Goal: Task Accomplishment & Management: Use online tool/utility

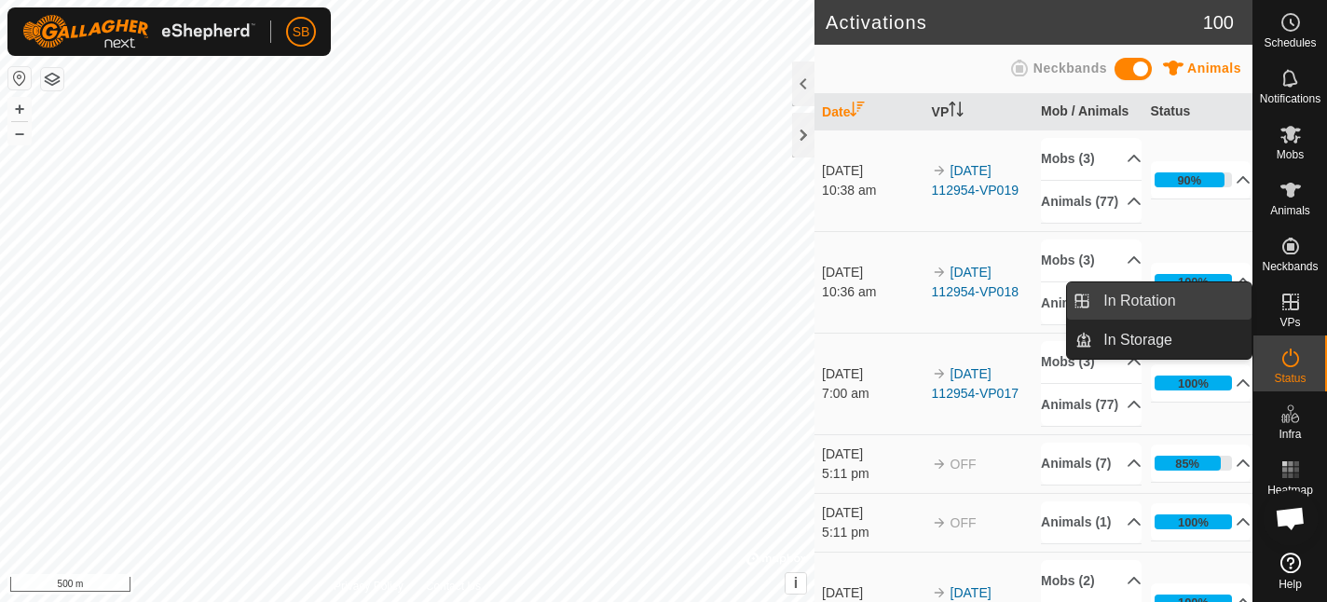
click at [1093, 299] on link "In Rotation" at bounding box center [1171, 300] width 159 height 37
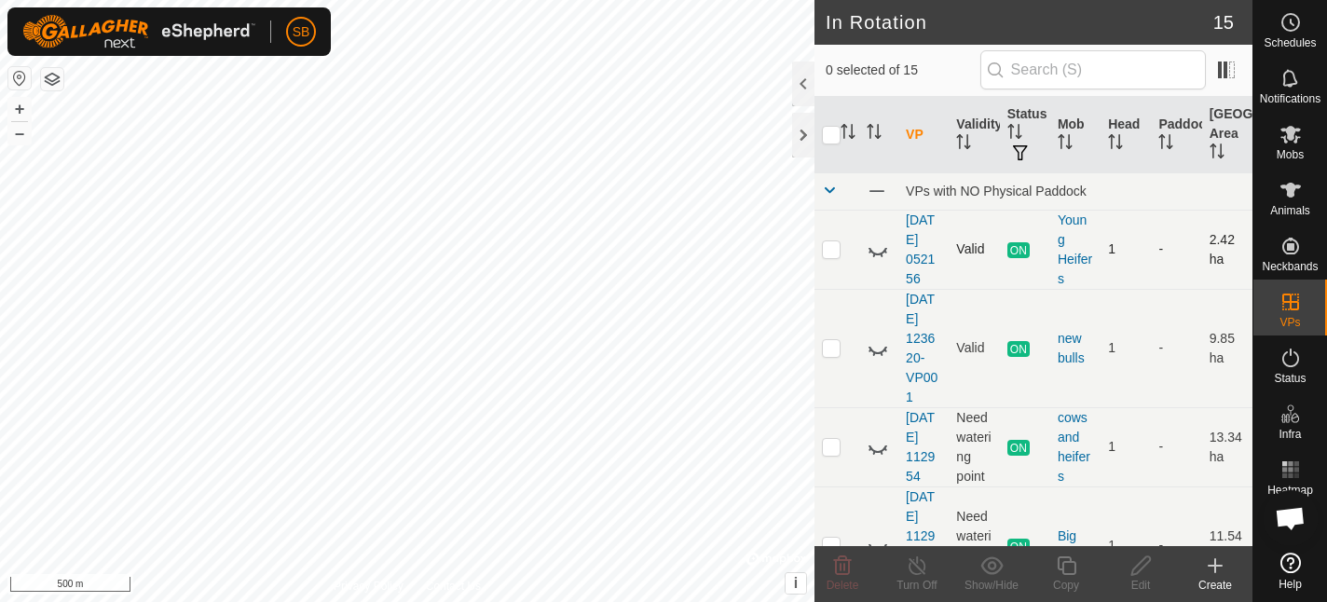
click at [832, 251] on p-checkbox at bounding box center [831, 248] width 19 height 15
checkbox input "true"
click at [829, 351] on p-checkbox at bounding box center [831, 347] width 19 height 15
checkbox input "true"
click at [830, 451] on p-checkbox at bounding box center [831, 446] width 19 height 15
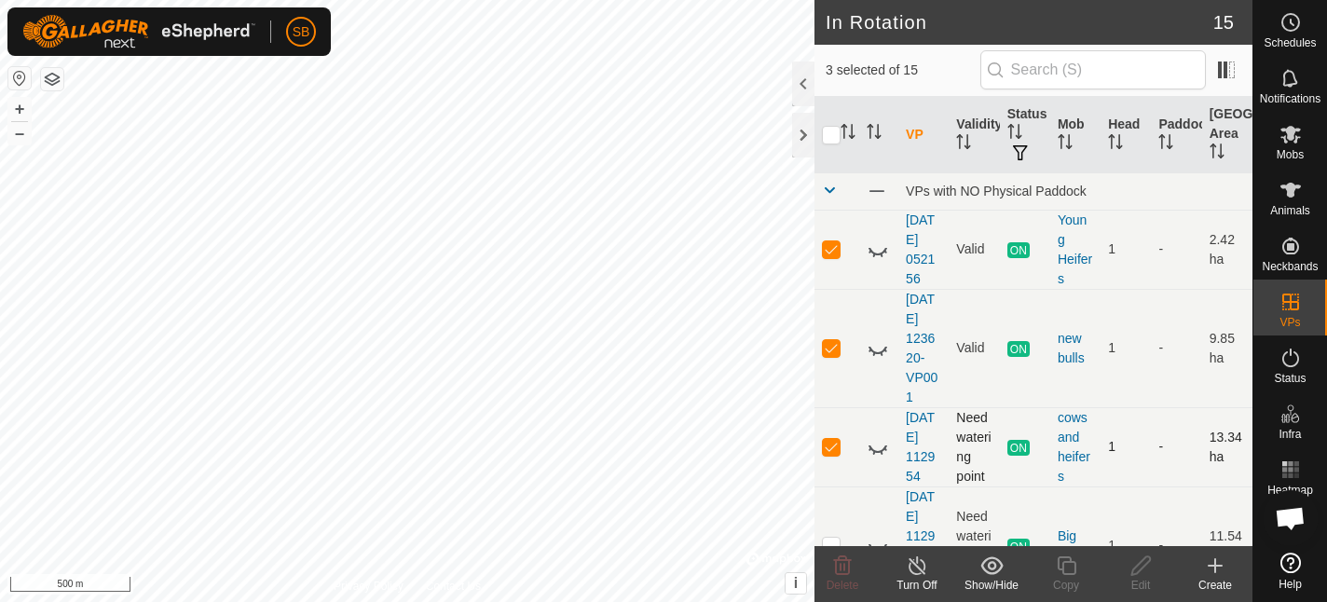
scroll to position [1, 0]
click at [828, 443] on p-checkbox at bounding box center [831, 445] width 19 height 15
checkbox input "false"
click at [834, 349] on p-checkbox at bounding box center [831, 346] width 19 height 15
checkbox input "false"
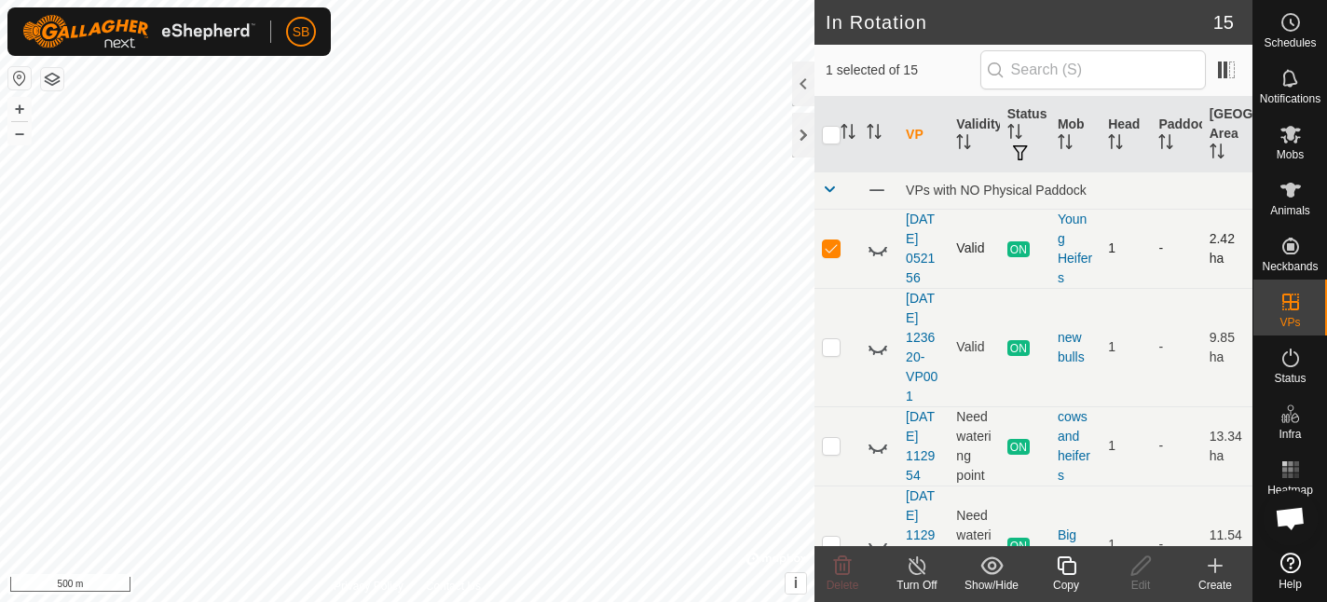
click at [835, 251] on p-checkbox at bounding box center [831, 247] width 19 height 15
checkbox input "false"
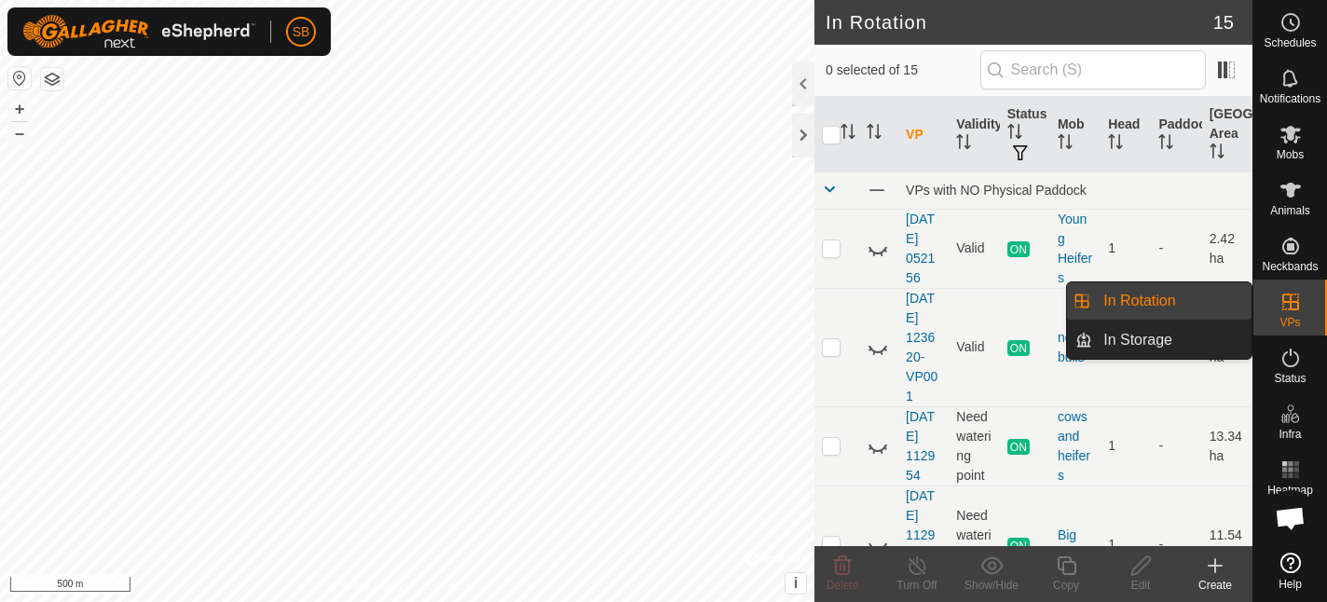
click at [1085, 312] on li "In Rotation" at bounding box center [1159, 300] width 185 height 37
click at [1105, 305] on link "In Rotation" at bounding box center [1171, 300] width 159 height 37
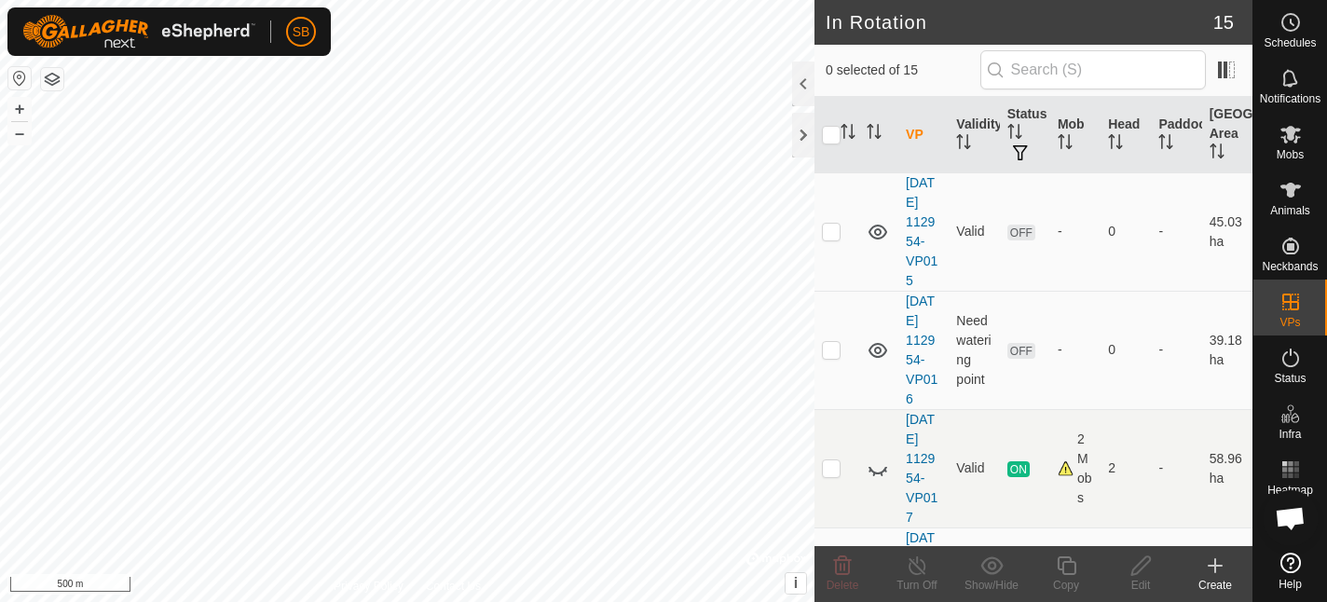
scroll to position [1361, 0]
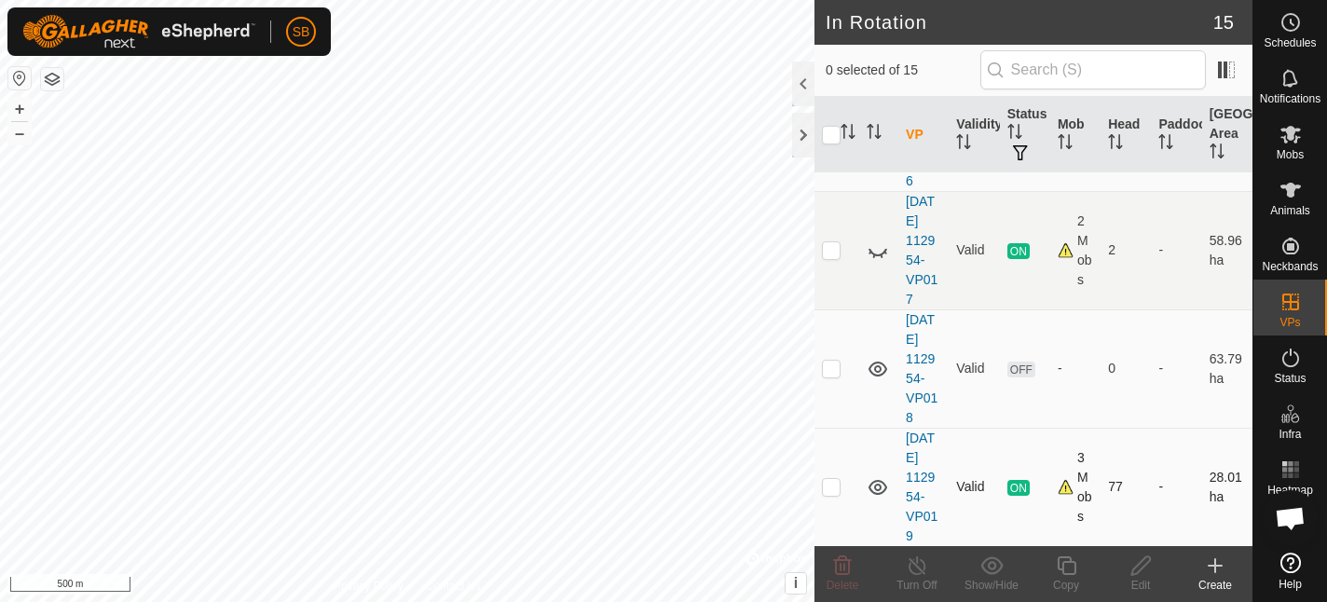
click at [835, 489] on p-checkbox at bounding box center [831, 486] width 19 height 15
checkbox input "true"
click at [1070, 568] on icon at bounding box center [1066, 566] width 23 height 22
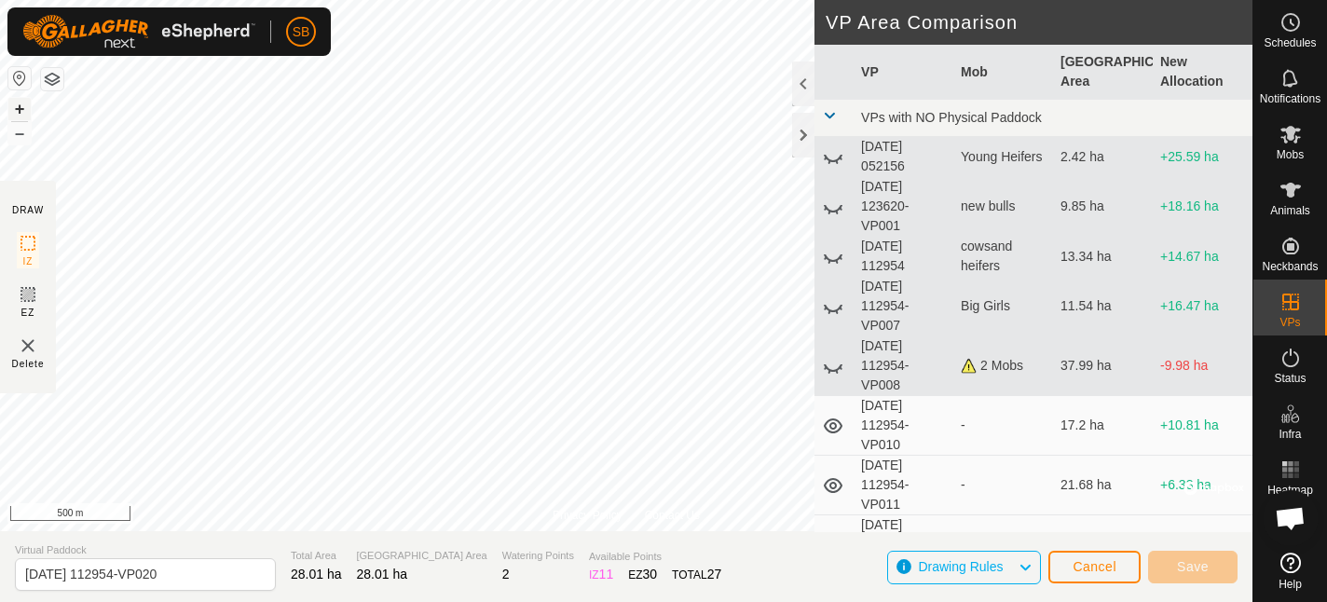
click at [16, 104] on button "+" at bounding box center [19, 109] width 22 height 22
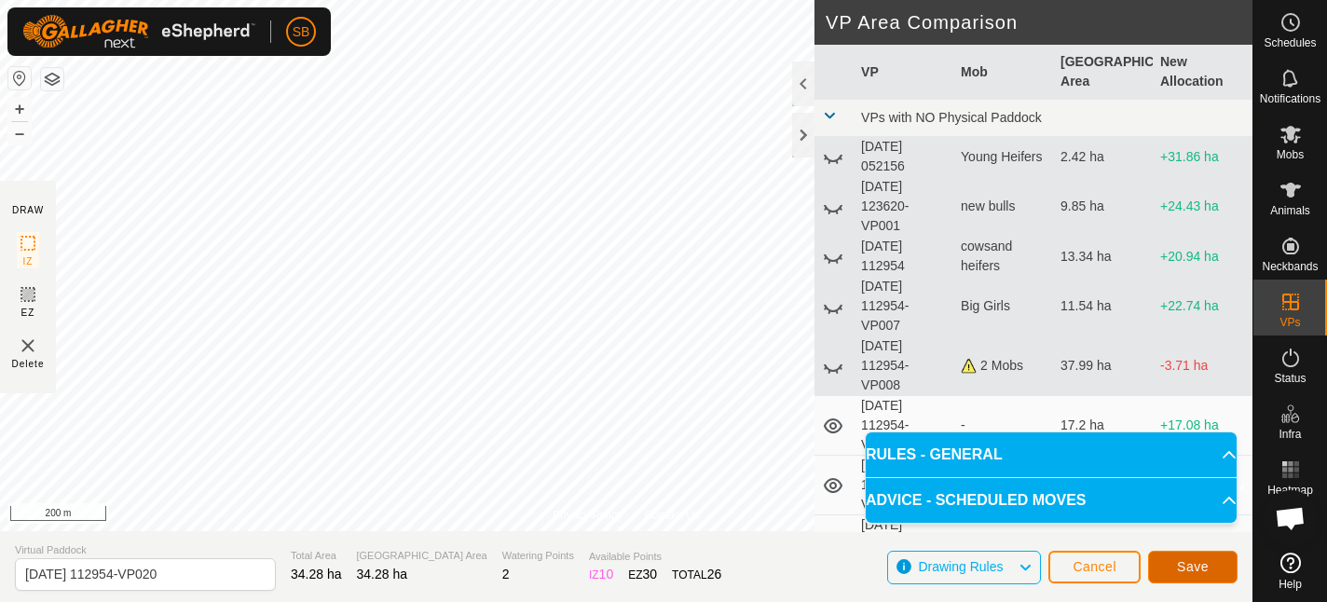
click at [1212, 569] on button "Save" at bounding box center [1192, 567] width 89 height 33
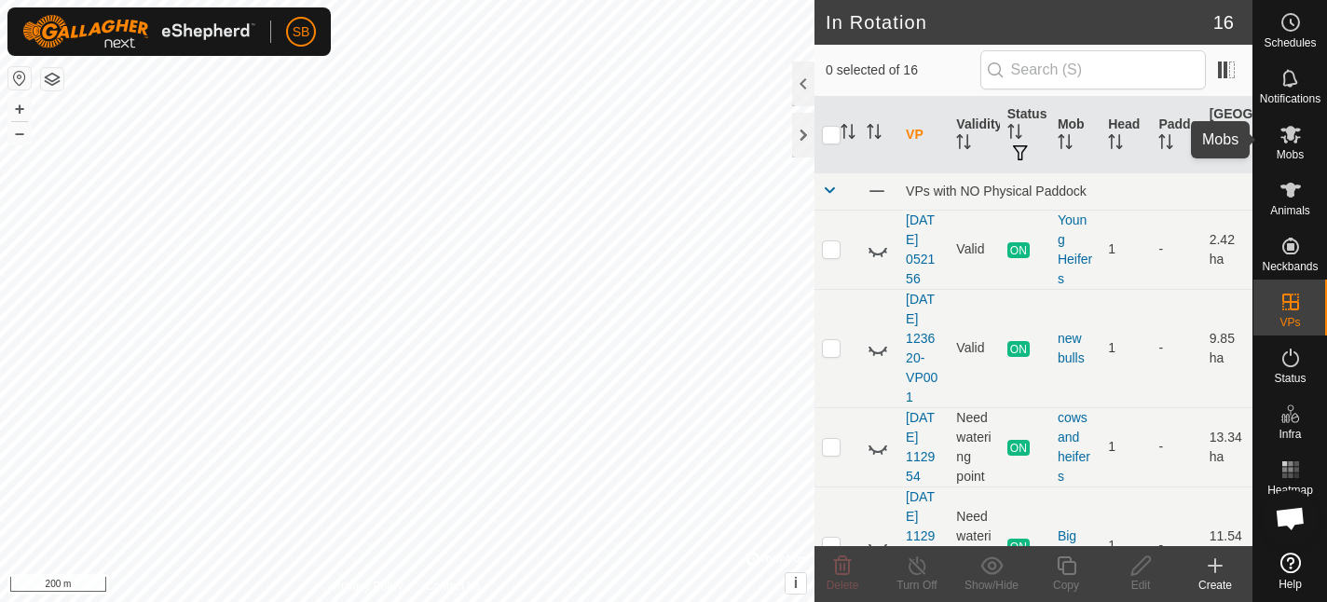
click at [1298, 144] on icon at bounding box center [1291, 134] width 22 height 22
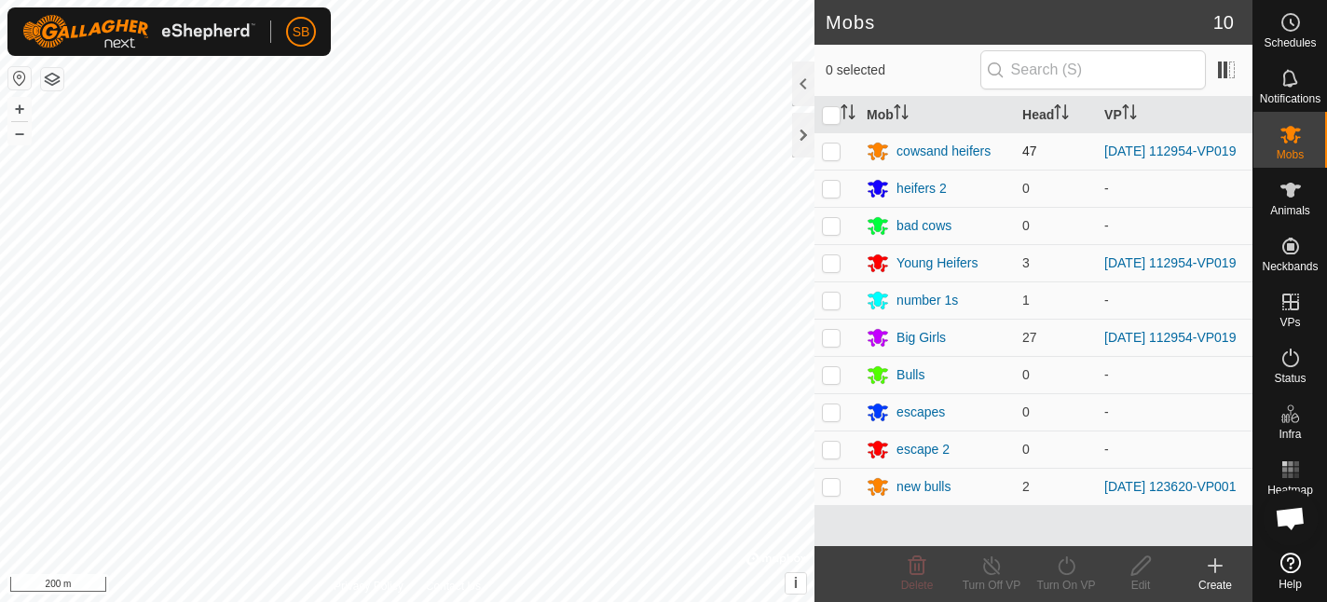
click at [838, 156] on p-checkbox at bounding box center [831, 151] width 19 height 15
checkbox input "true"
click at [836, 342] on p-checkbox at bounding box center [831, 337] width 19 height 15
checkbox input "true"
click at [833, 267] on p-checkbox at bounding box center [831, 262] width 19 height 15
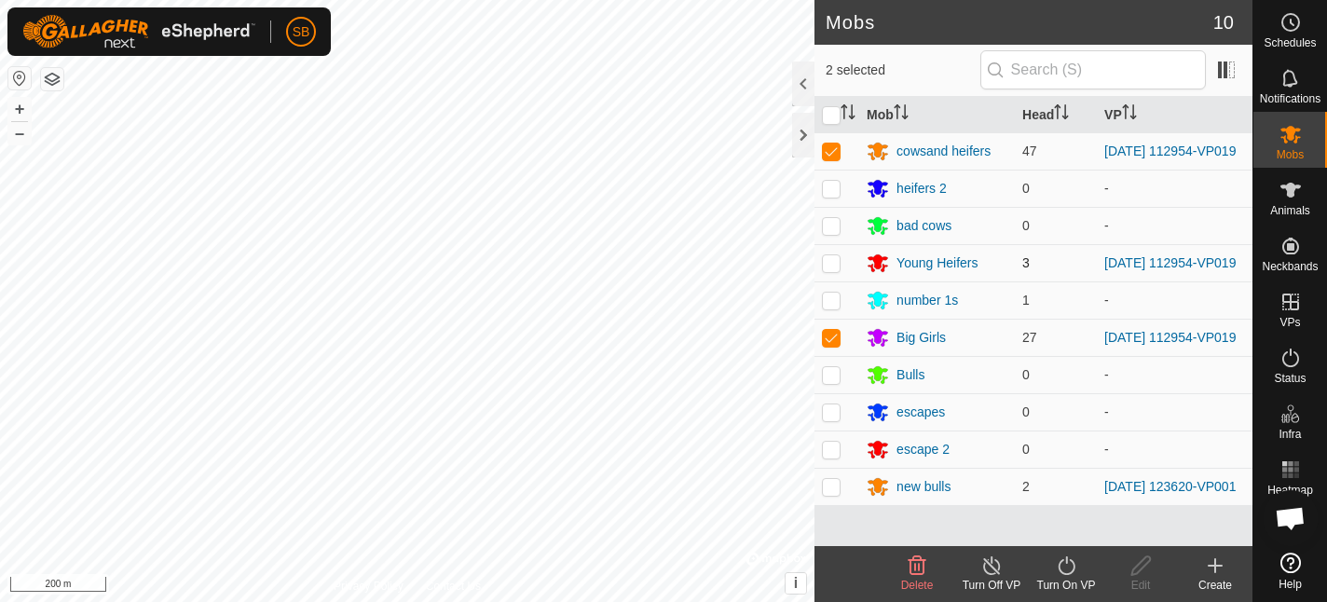
checkbox input "true"
click at [1067, 571] on icon at bounding box center [1066, 566] width 23 height 22
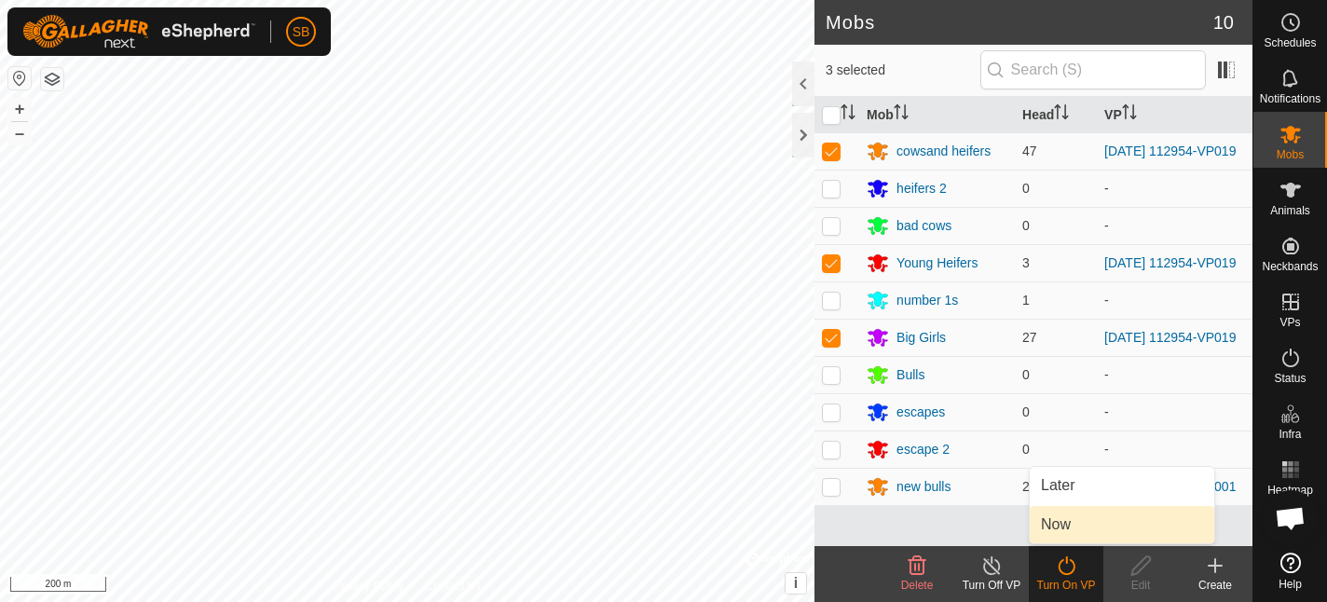
click at [1078, 531] on link "Now" at bounding box center [1122, 524] width 185 height 37
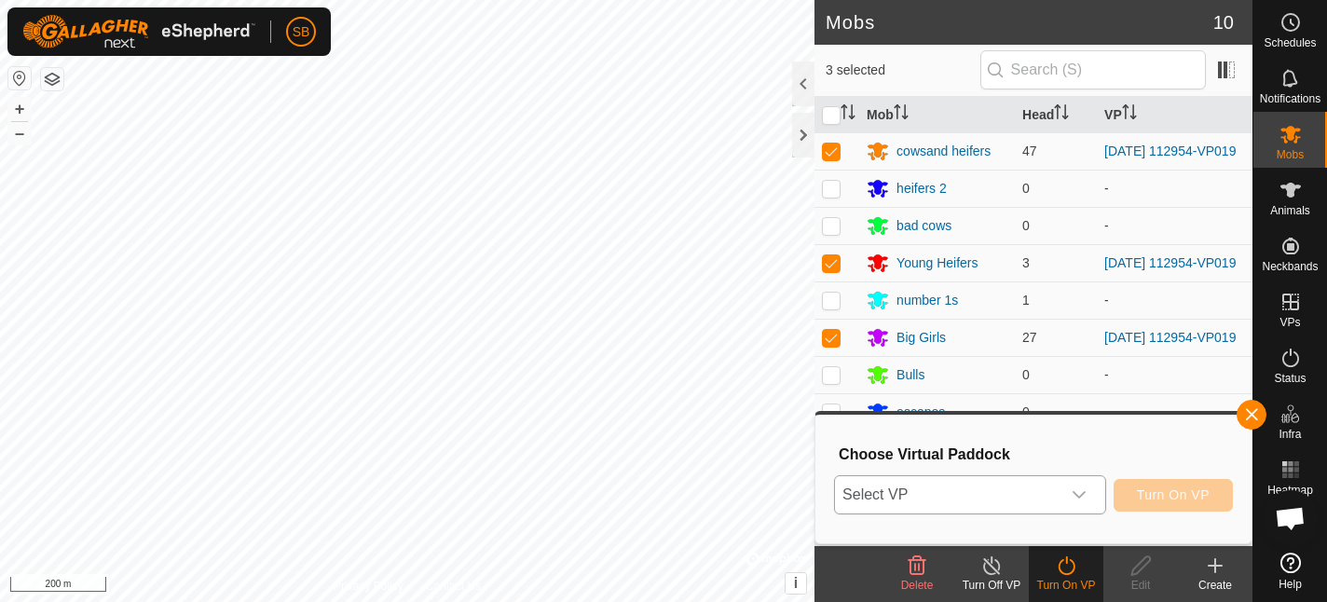
click at [1079, 491] on icon "dropdown trigger" at bounding box center [1079, 494] width 15 height 15
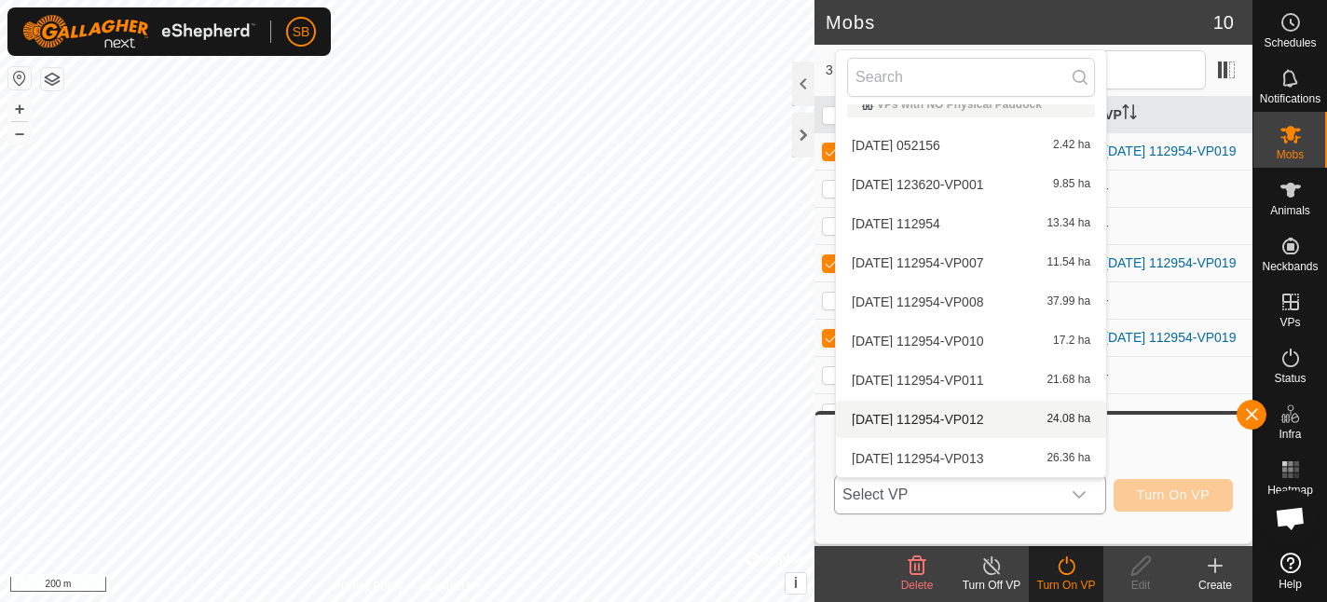
scroll to position [295, 0]
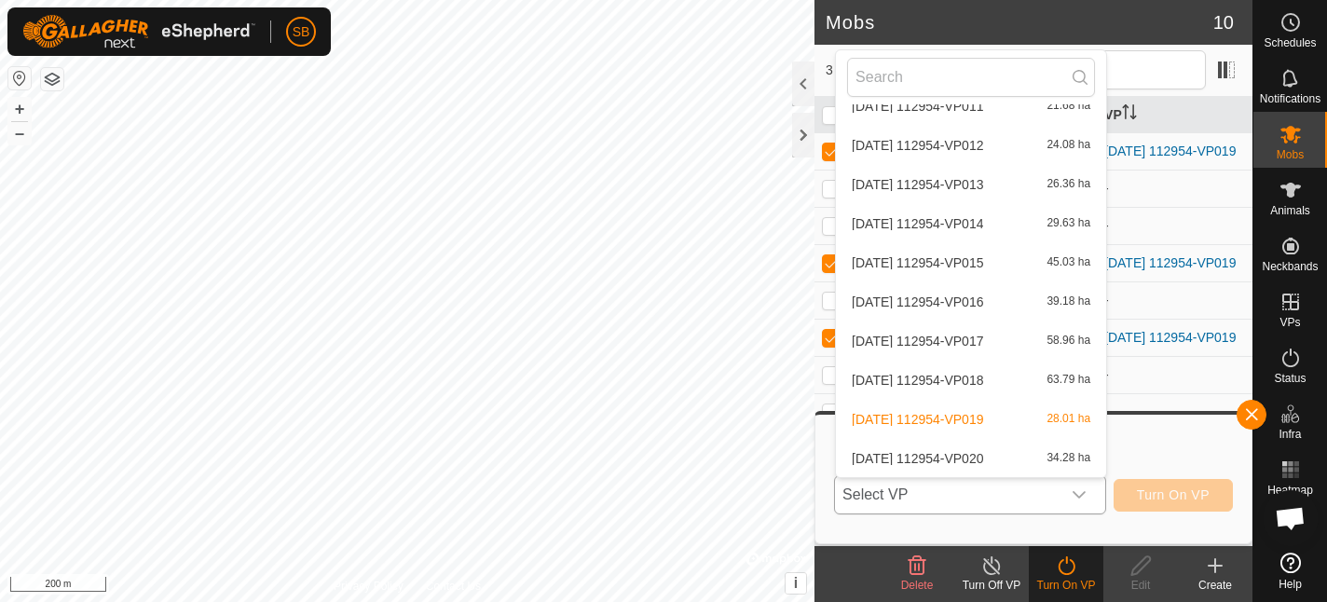
click at [974, 461] on li "[DATE] 112954-VP020 34.28 ha" at bounding box center [971, 458] width 270 height 37
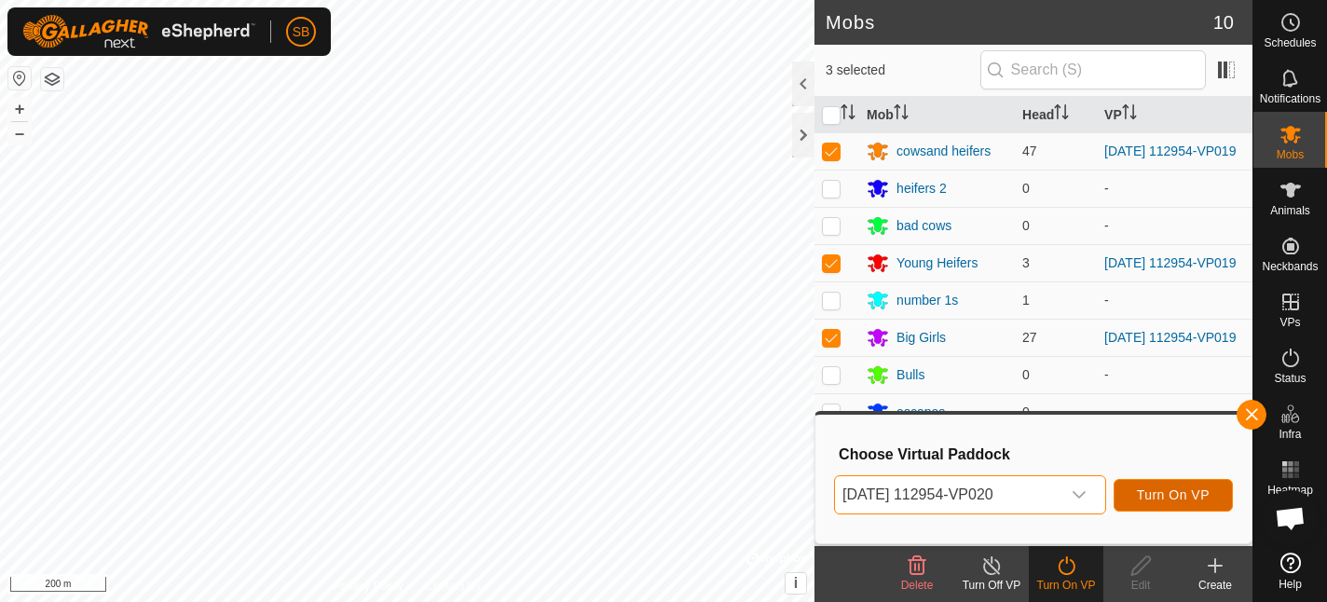
click at [1158, 505] on button "Turn On VP" at bounding box center [1173, 495] width 119 height 33
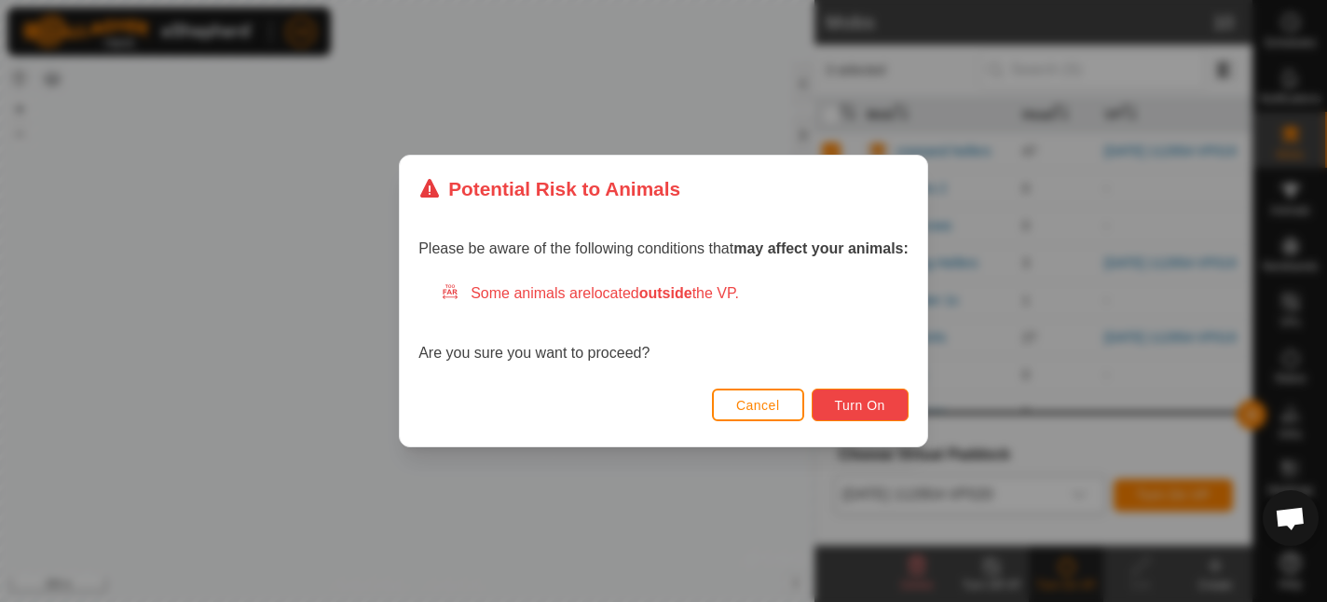
click at [857, 401] on span "Turn On" at bounding box center [860, 405] width 50 height 15
